Goal: Task Accomplishment & Management: Complete application form

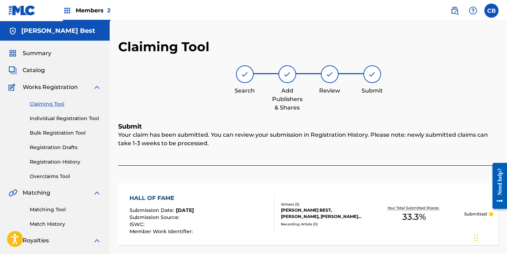
scroll to position [0, 0]
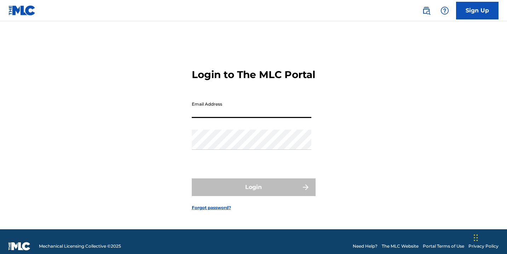
click at [231, 118] on input "Email Address" at bounding box center [252, 108] width 120 height 20
type input "[EMAIL_ADDRESS][DOMAIN_NAME]"
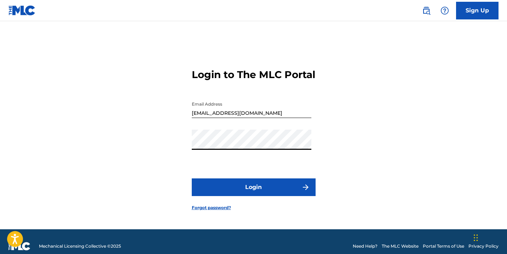
click at [278, 192] on button "Login" at bounding box center [254, 188] width 124 height 18
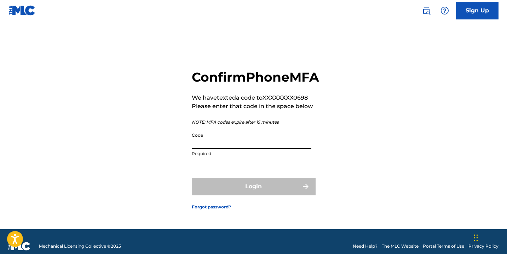
click at [220, 147] on input "Code" at bounding box center [252, 139] width 120 height 20
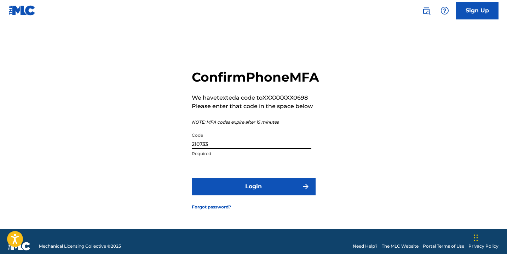
paste input "366407"
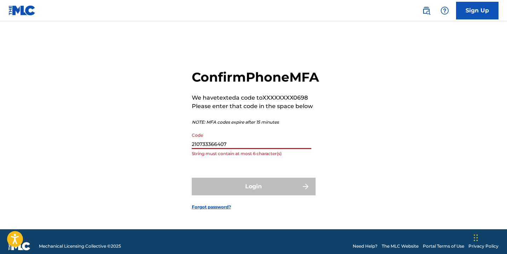
drag, startPoint x: 207, startPoint y: 152, endPoint x: 156, endPoint y: 152, distance: 50.9
click at [156, 152] on div "Confirm Phone MFA We have texted a code to XXXXXXXX0698 Please enter that code …" at bounding box center [253, 134] width 495 height 191
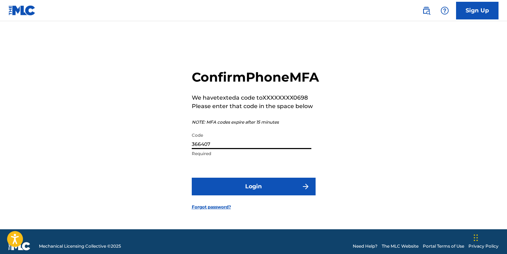
type input "366407"
click at [239, 196] on button "Login" at bounding box center [254, 187] width 124 height 18
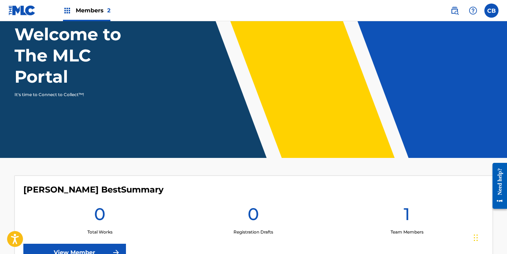
scroll to position [50, 0]
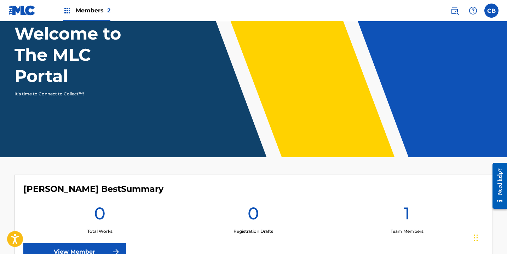
click at [97, 246] on link "View Member" at bounding box center [74, 252] width 103 height 18
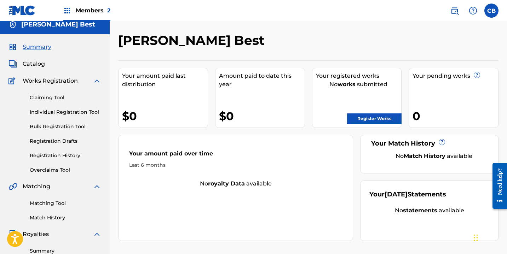
scroll to position [7, 0]
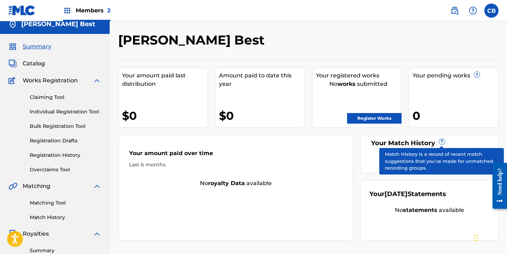
click at [441, 139] on span "?" at bounding box center [442, 142] width 6 height 6
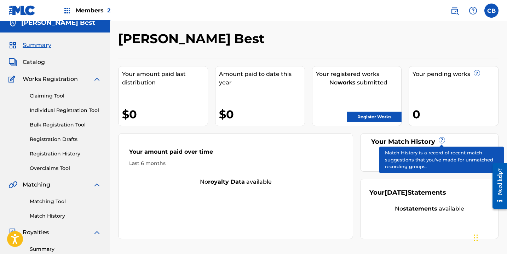
scroll to position [184, 0]
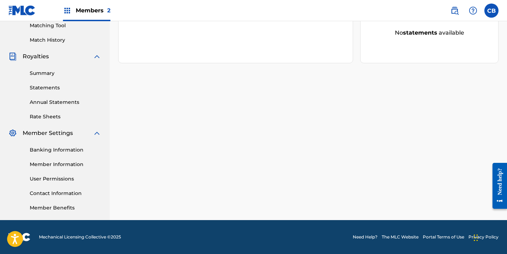
click at [368, 240] on link "Need Help?" at bounding box center [365, 237] width 25 height 6
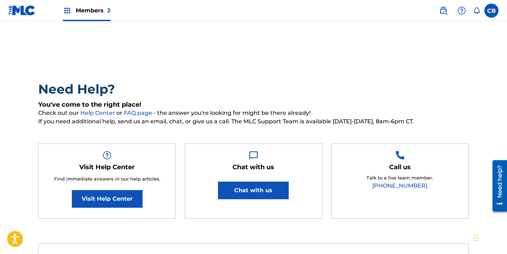
click at [253, 188] on button "Chat with us" at bounding box center [253, 191] width 71 height 18
click at [315, 150] on div "Chat with us Chat with us" at bounding box center [254, 182] width 138 height 76
click at [296, 141] on div "Need Help? You've come to the right place! Check out our Help Center or FAQ pag…" at bounding box center [253, 153] width 430 height 145
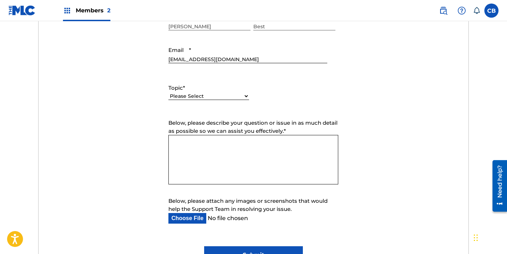
scroll to position [507, 0]
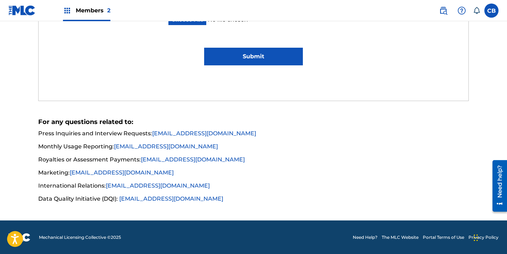
click at [445, 10] on img at bounding box center [443, 10] width 8 height 8
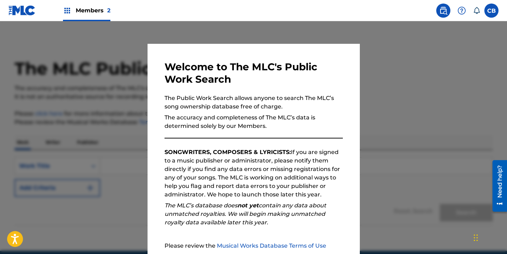
click at [393, 104] on div at bounding box center [253, 148] width 507 height 254
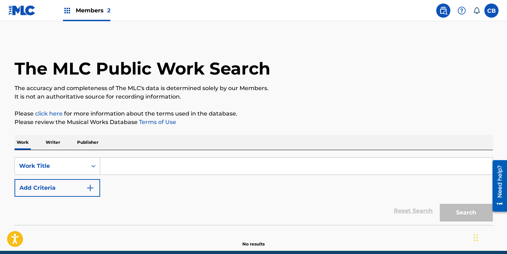
click at [491, 9] on label at bounding box center [491, 11] width 14 height 14
click at [491, 11] on input "CB Cassidy Best cassidybest706@gmail.com Notification Preferences Profile Log o…" at bounding box center [491, 11] width 0 height 0
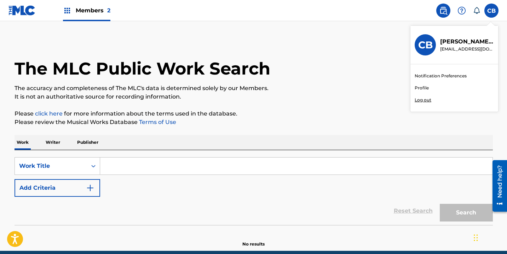
click at [174, 42] on div "The MLC Public Work Search" at bounding box center [254, 65] width 478 height 52
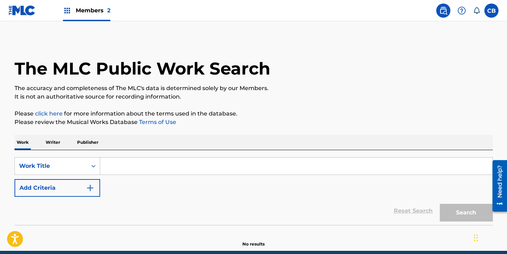
click at [70, 11] on img at bounding box center [67, 10] width 8 height 8
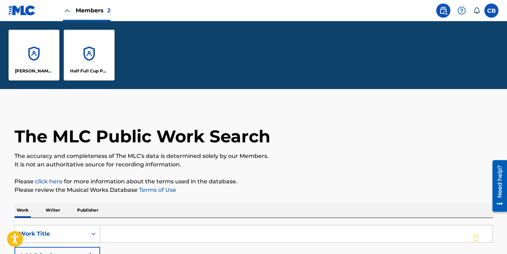
scroll to position [99, 0]
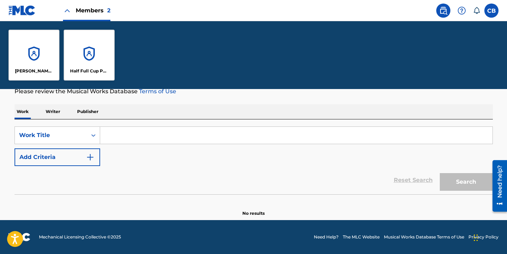
click at [185, 188] on div "Reset Search Search" at bounding box center [254, 180] width 478 height 28
click at [189, 205] on section "No results" at bounding box center [254, 207] width 478 height 18
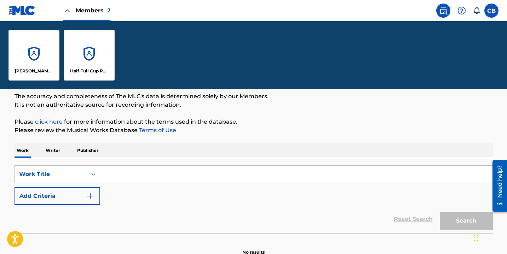
scroll to position [0, 0]
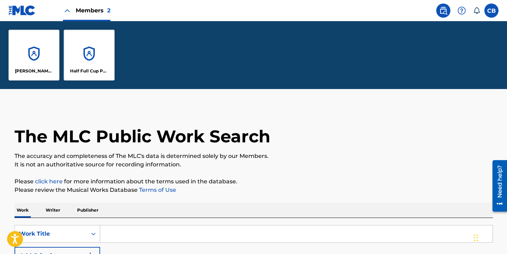
click at [187, 199] on div "The MLC Public Work Search The accuracy and completeness of The MLC's data is d…" at bounding box center [253, 211] width 495 height 209
click at [45, 53] on div "[PERSON_NAME] Best" at bounding box center [33, 55] width 51 height 51
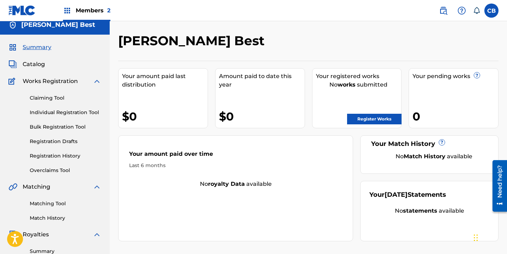
scroll to position [6, 0]
click at [377, 116] on link "Register Works" at bounding box center [374, 119] width 54 height 11
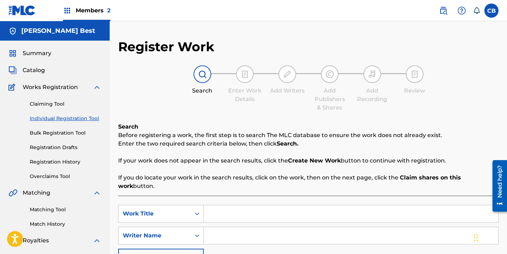
scroll to position [35, 0]
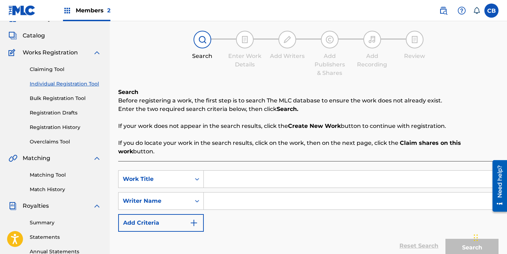
click at [256, 171] on input "Search Form" at bounding box center [351, 179] width 294 height 17
